Goal: Download file/media

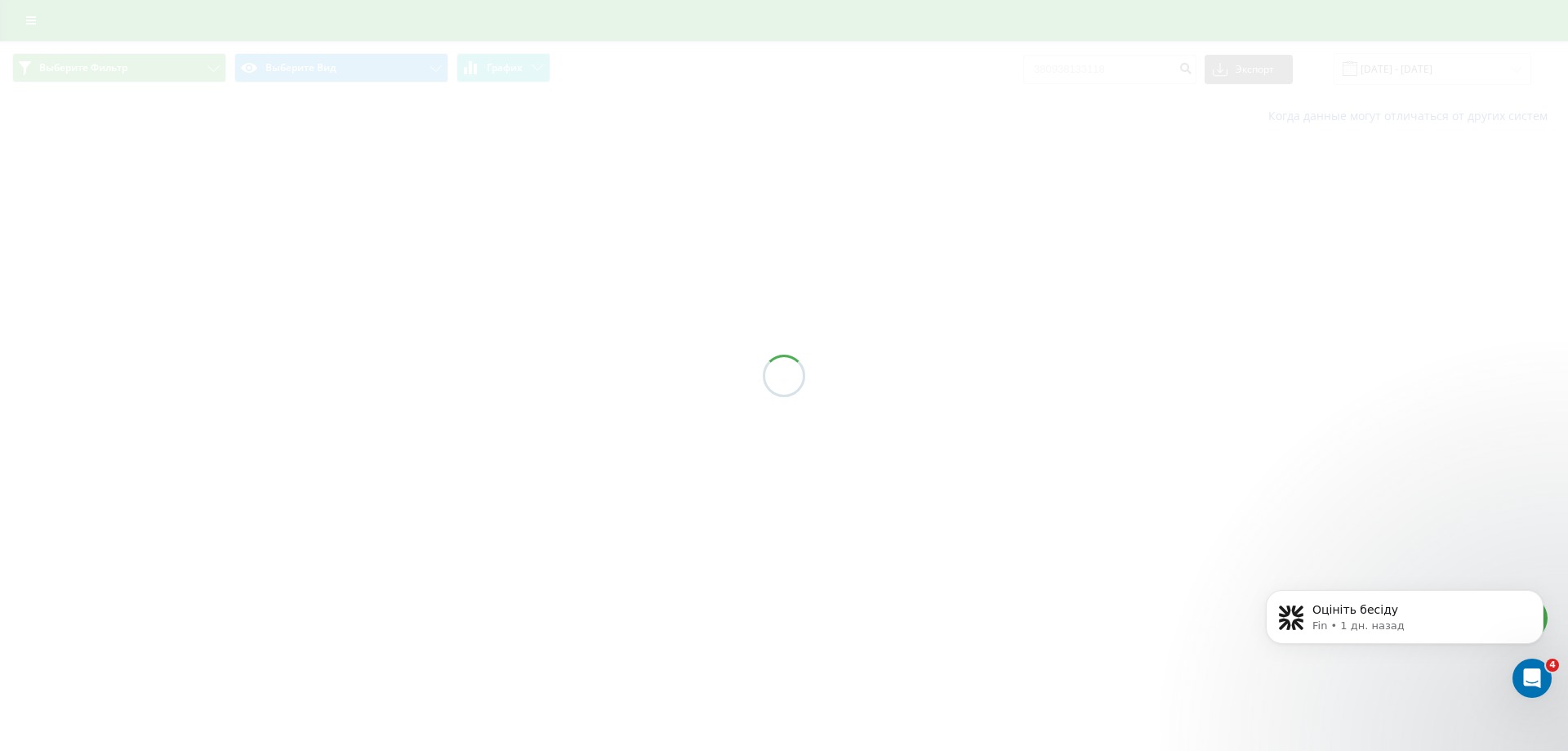
drag, startPoint x: 770, startPoint y: 260, endPoint x: 759, endPoint y: 259, distance: 11.0
click at [767, 259] on div at bounding box center [784, 375] width 1568 height 751
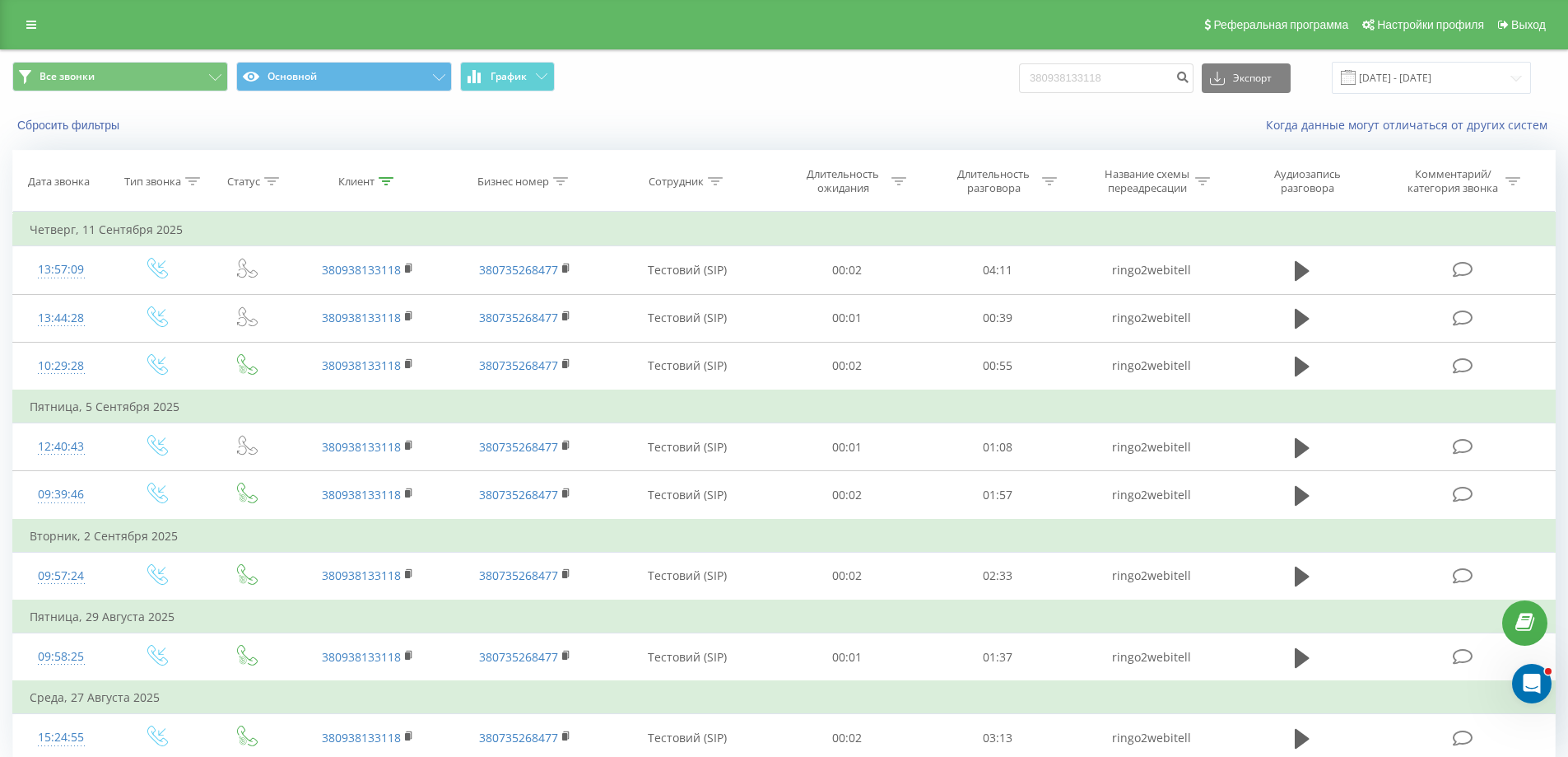
click at [723, 70] on span "Все звонки Основной График" at bounding box center [392, 77] width 760 height 32
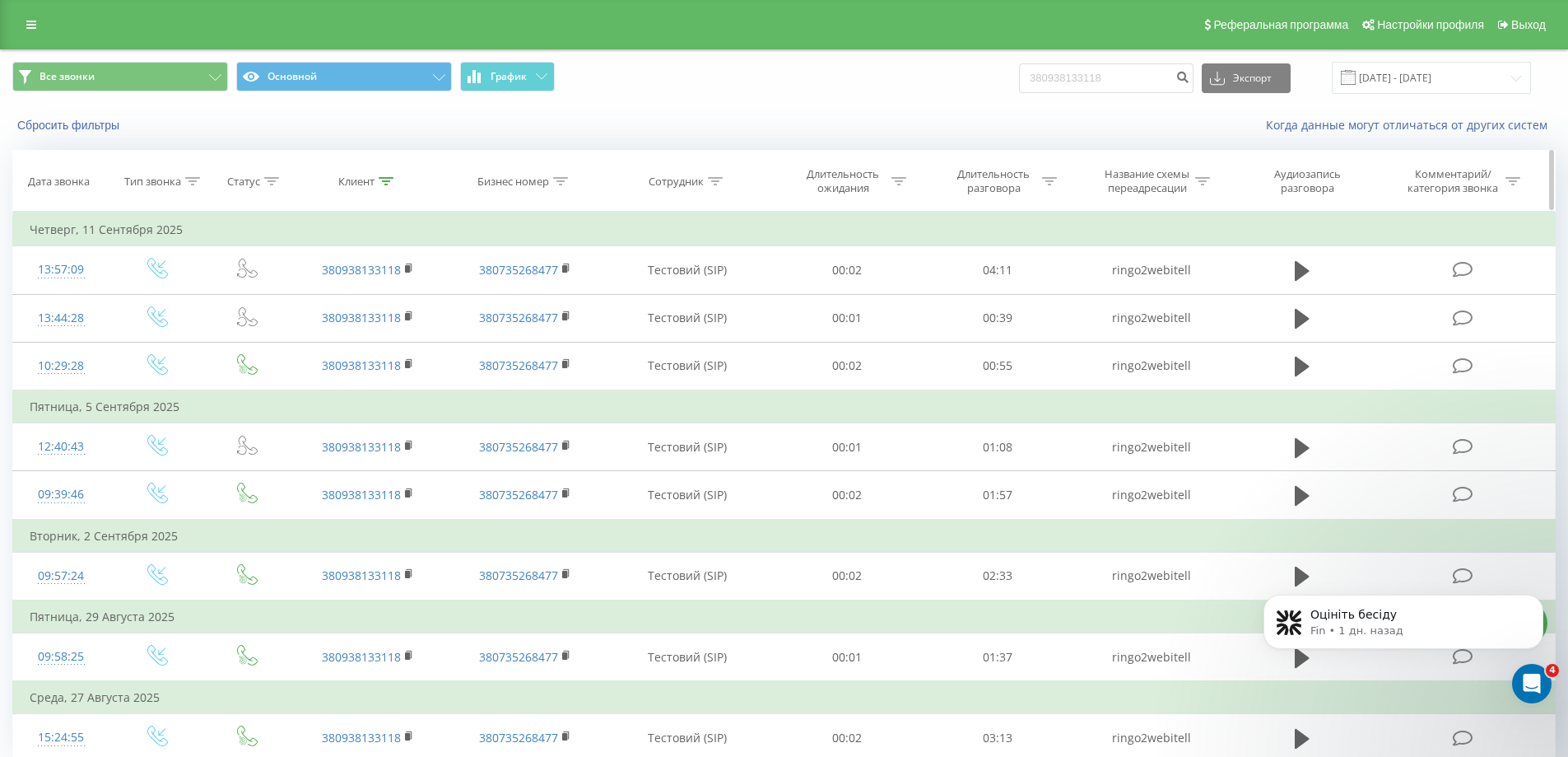
click at [387, 185] on icon at bounding box center [386, 181] width 15 height 9
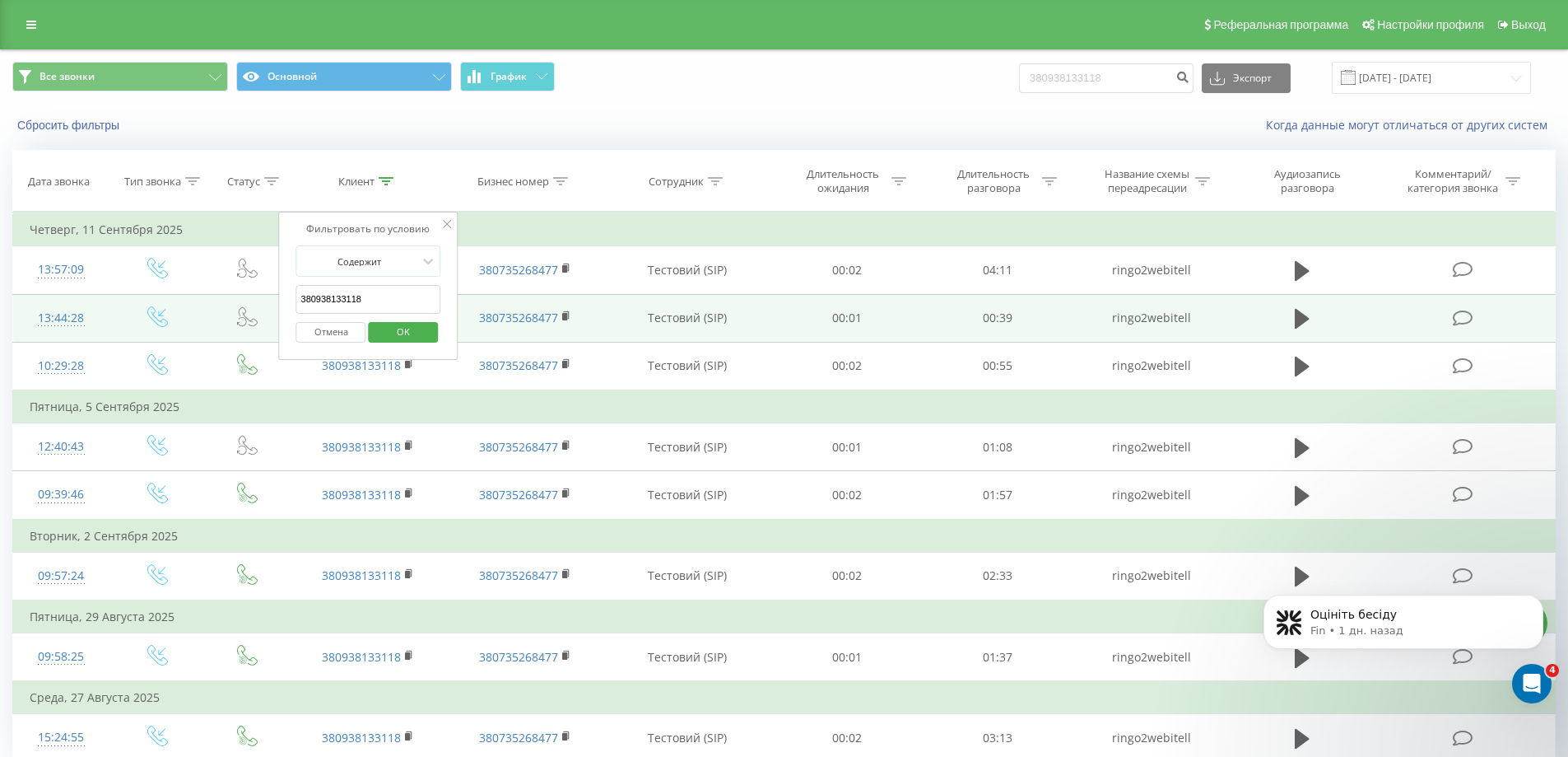
drag, startPoint x: 375, startPoint y: 304, endPoint x: 135, endPoint y: 302, distance: 240.0
click at [135, 302] on table "Фильтровать по условию Равно Введите значение Отмена OK Фильтровать по условию …" at bounding box center [784, 486] width 1544 height 550
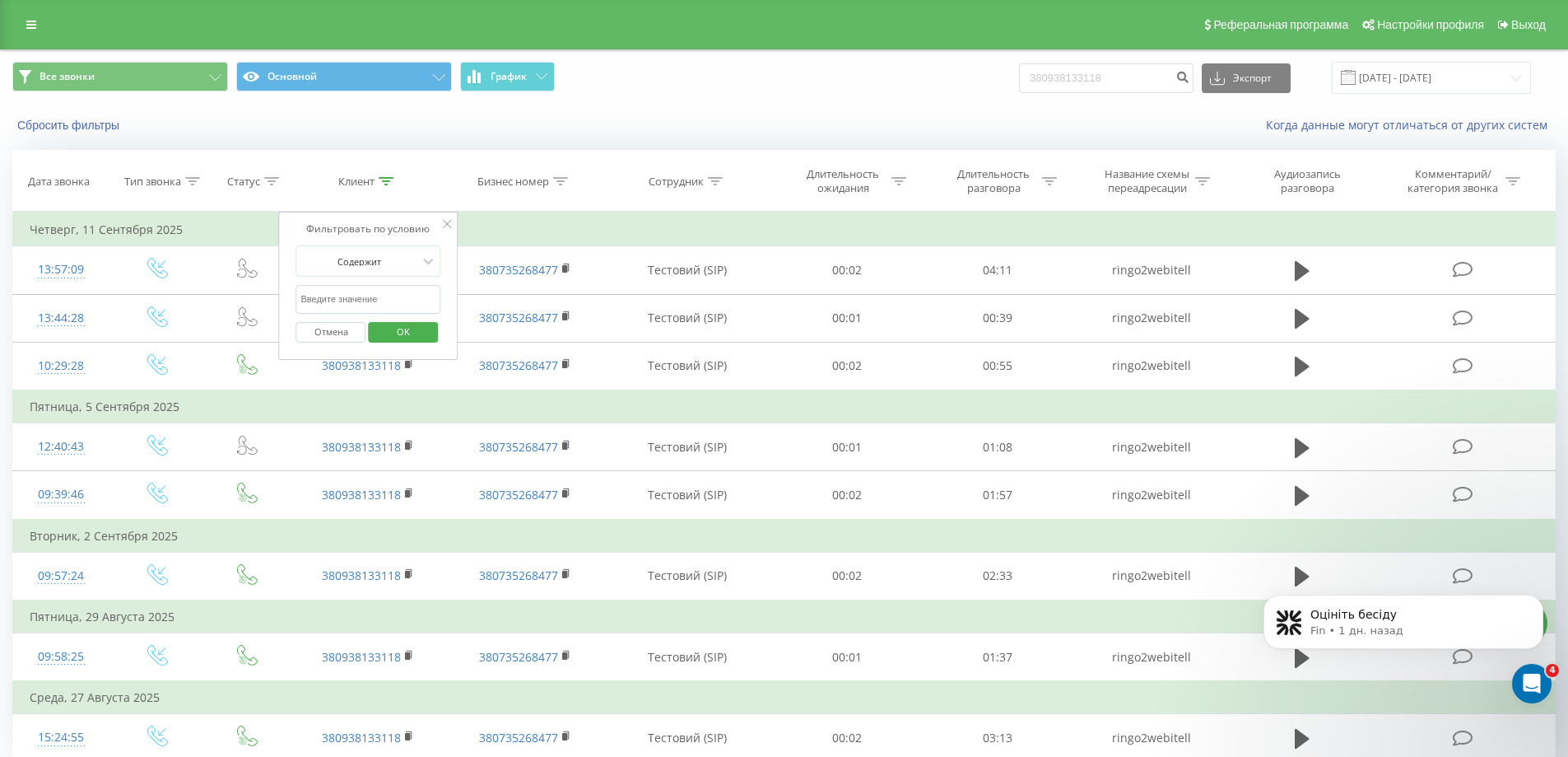
click at [433, 337] on button "OK" at bounding box center [402, 333] width 70 height 21
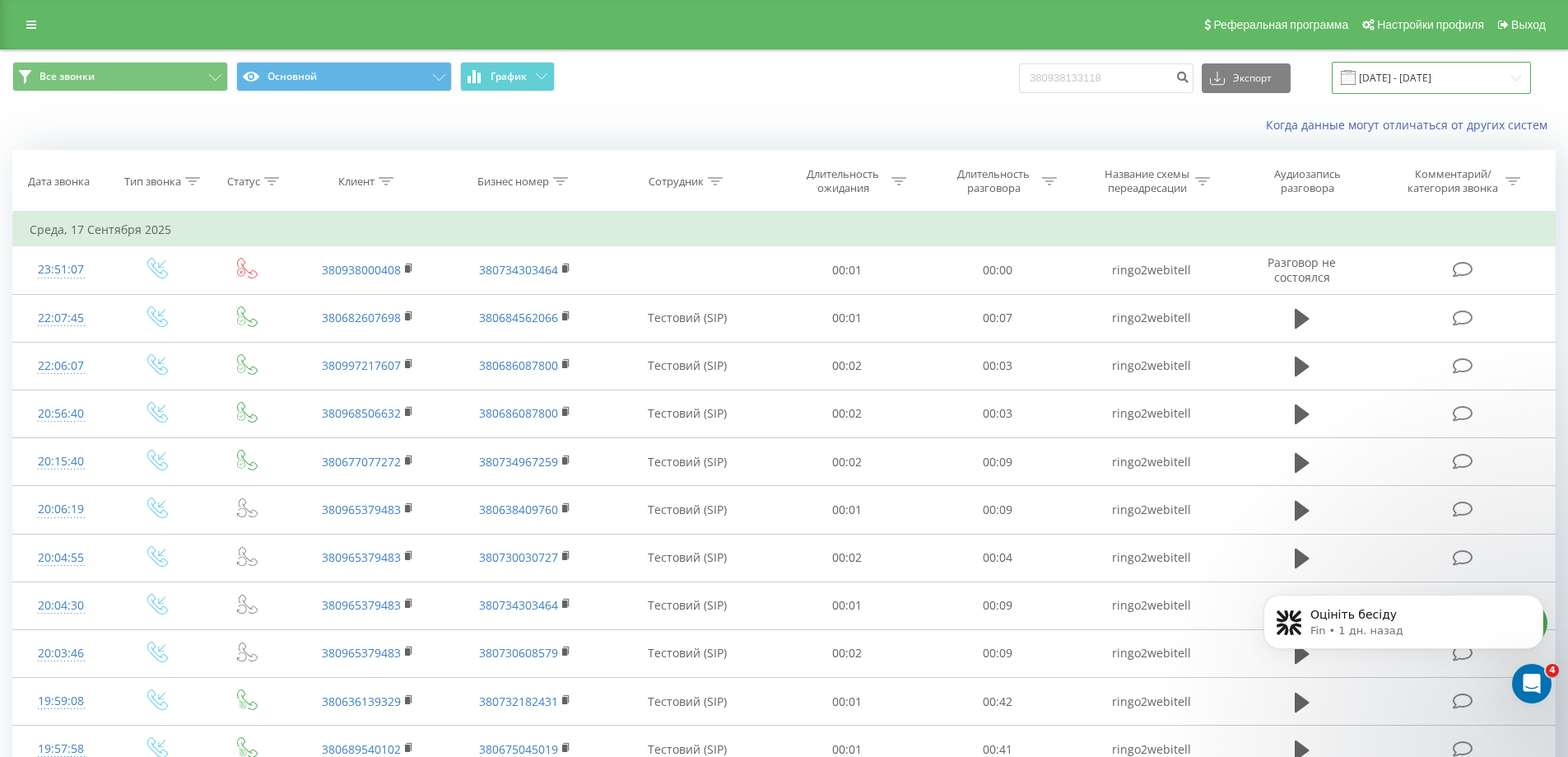
click at [1416, 83] on input "[DATE] - [DATE]" at bounding box center [1431, 77] width 199 height 32
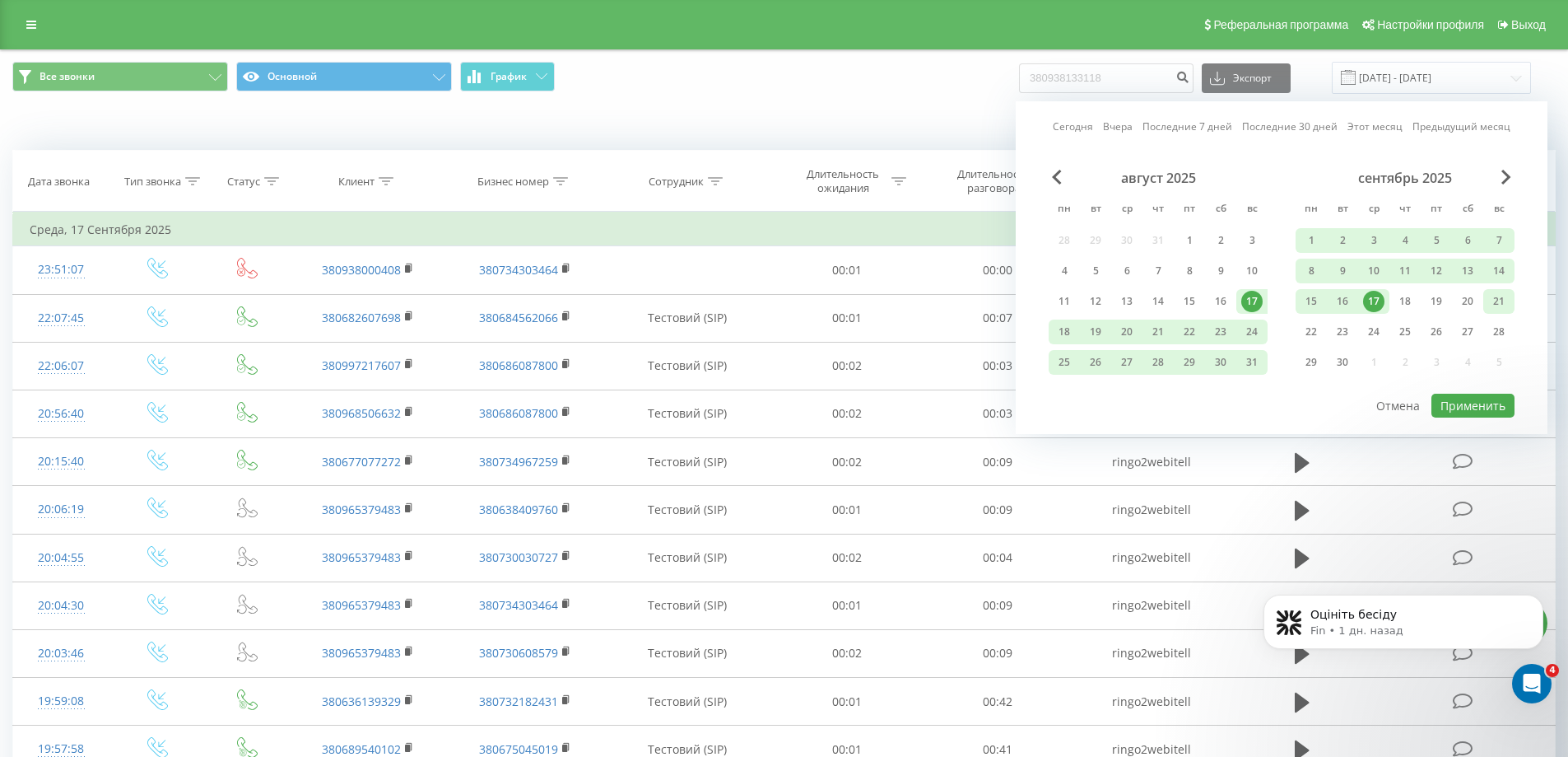
click at [1508, 303] on div "21" at bounding box center [1498, 301] width 21 height 21
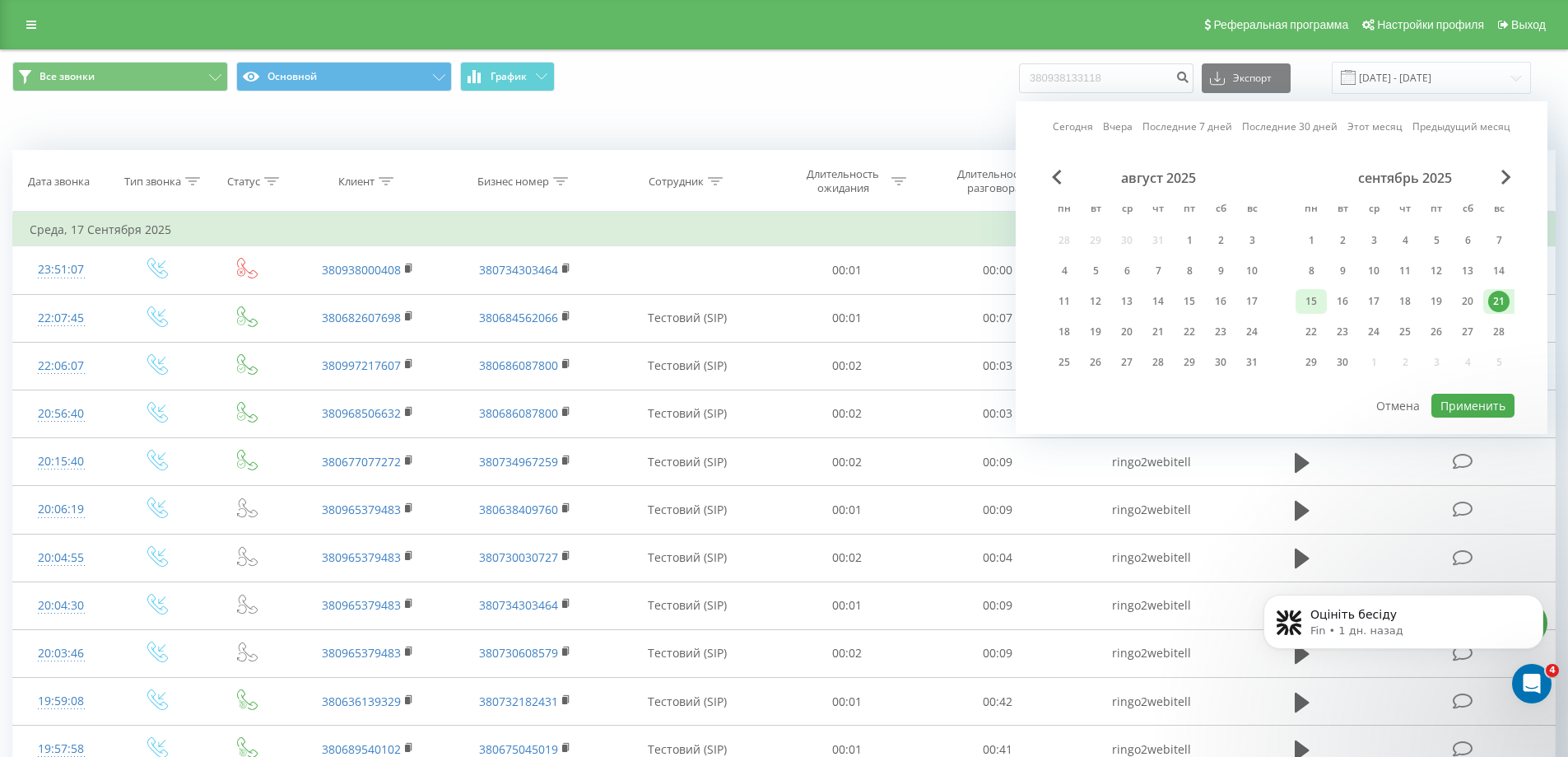
click at [1317, 302] on div "15" at bounding box center [1311, 301] width 21 height 21
click at [1469, 411] on button "Применить" at bounding box center [1473, 406] width 83 height 24
type input "15.09.2025 - 21.09.2025"
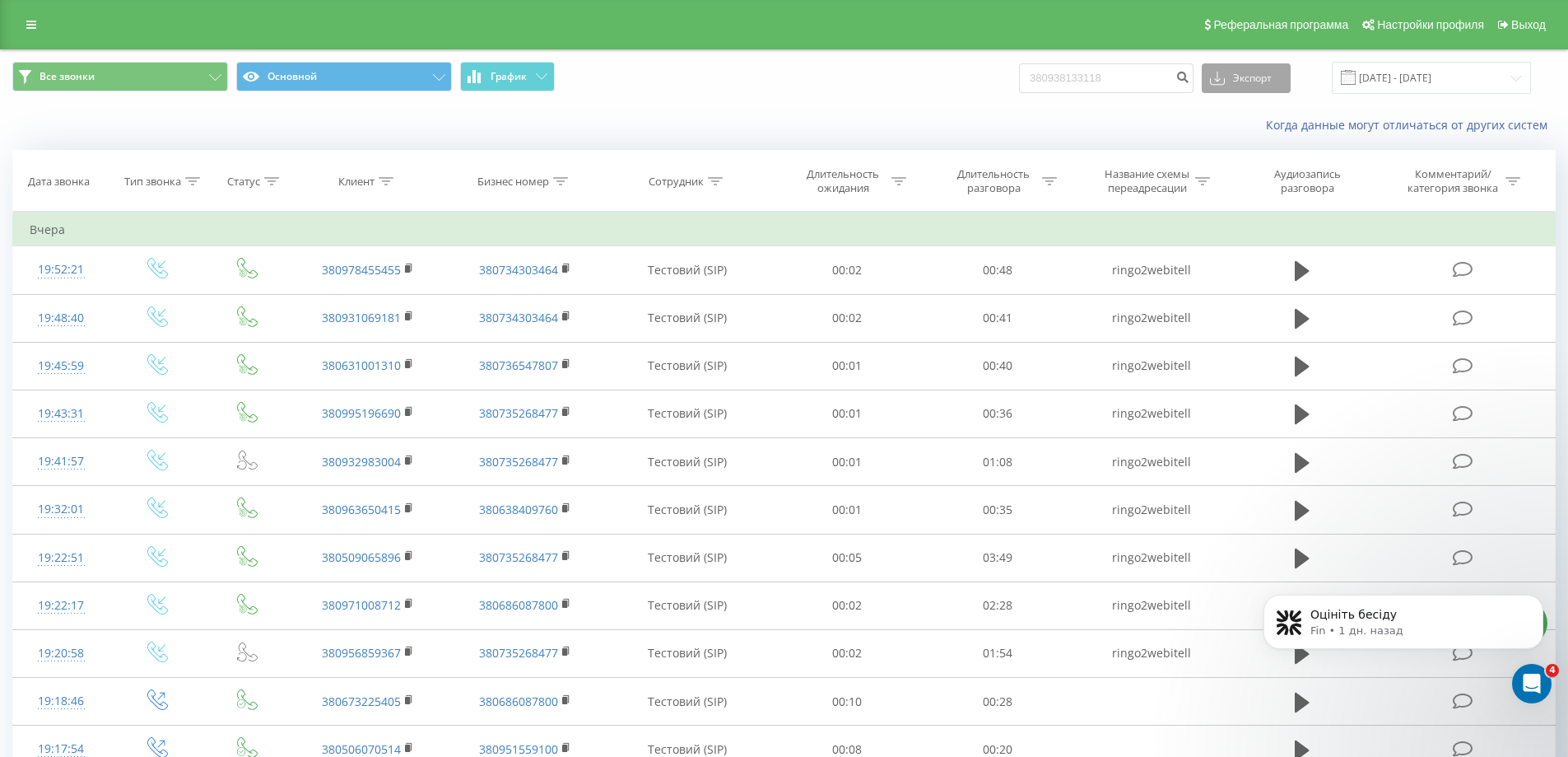
click at [1285, 88] on button "Экспорт" at bounding box center [1246, 78] width 88 height 29
click at [1236, 108] on span ".csv" at bounding box center [1226, 108] width 21 height 15
click at [1264, 80] on button "Экспорт" at bounding box center [1246, 78] width 88 height 29
click at [1259, 143] on div ".xls" at bounding box center [1247, 138] width 88 height 29
click at [914, 52] on div "Все звонки Основной График 380938133118 Экспорт .csv .xls .xlsx 15.09.2025 - 21…" at bounding box center [784, 77] width 1566 height 55
